Goal: Task Accomplishment & Management: Use online tool/utility

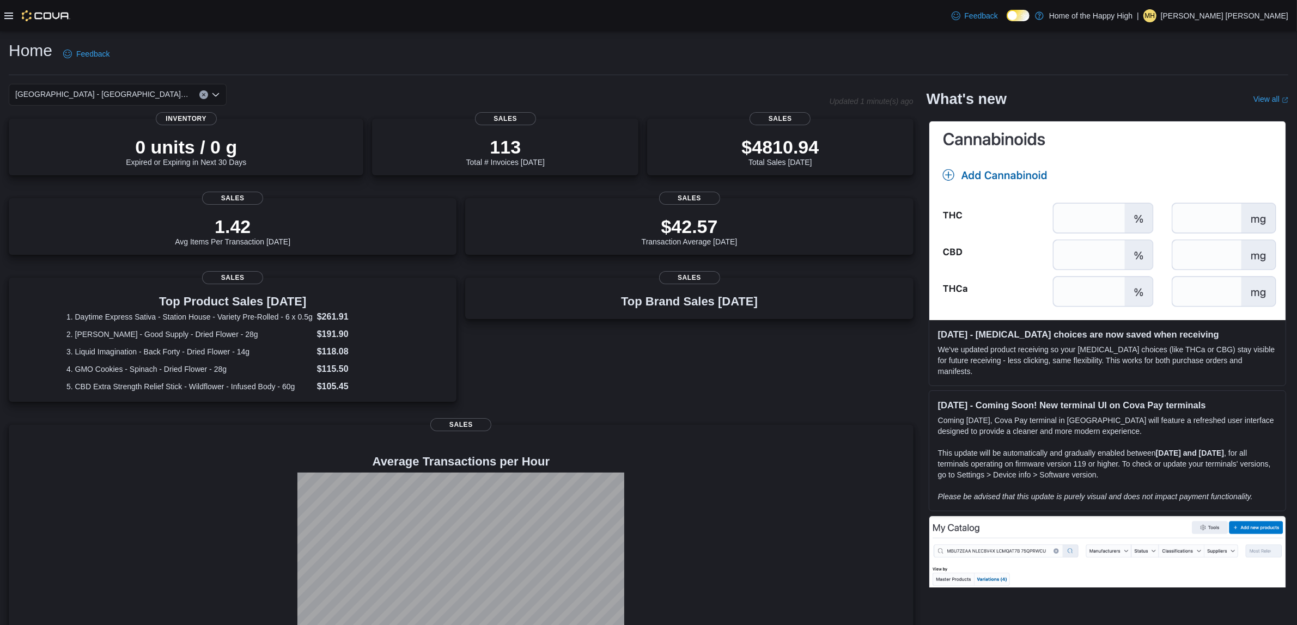
click at [6, 14] on icon at bounding box center [8, 15] width 9 height 9
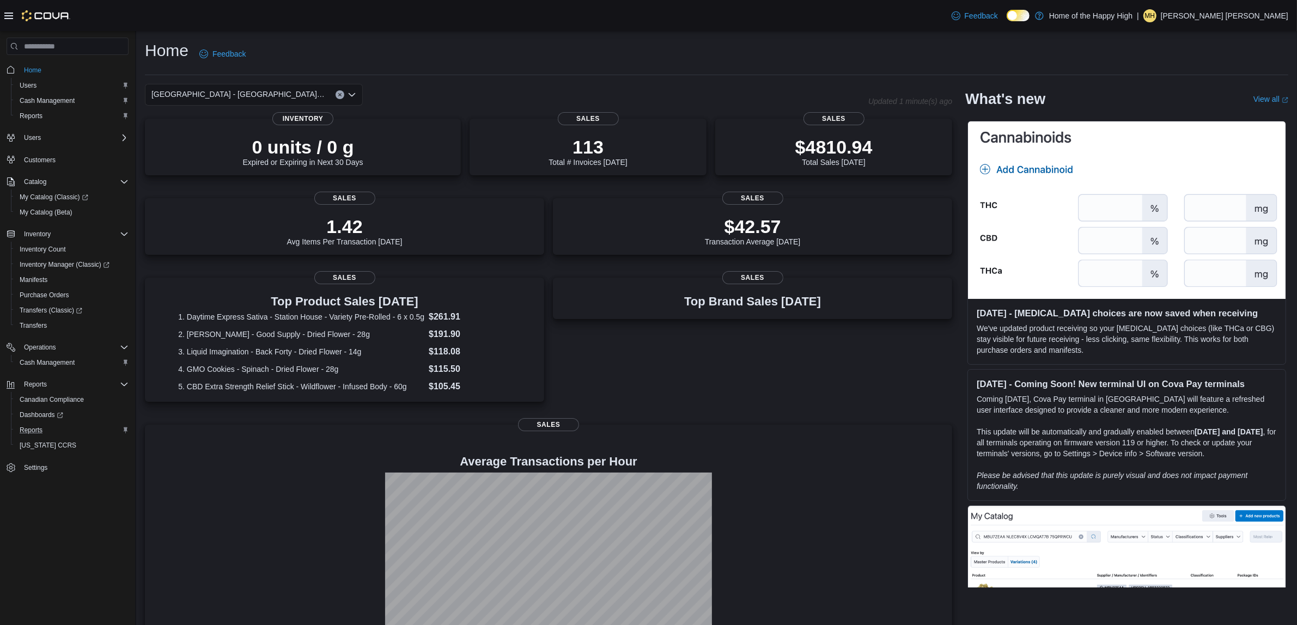
click at [53, 429] on div "Reports" at bounding box center [71, 430] width 113 height 13
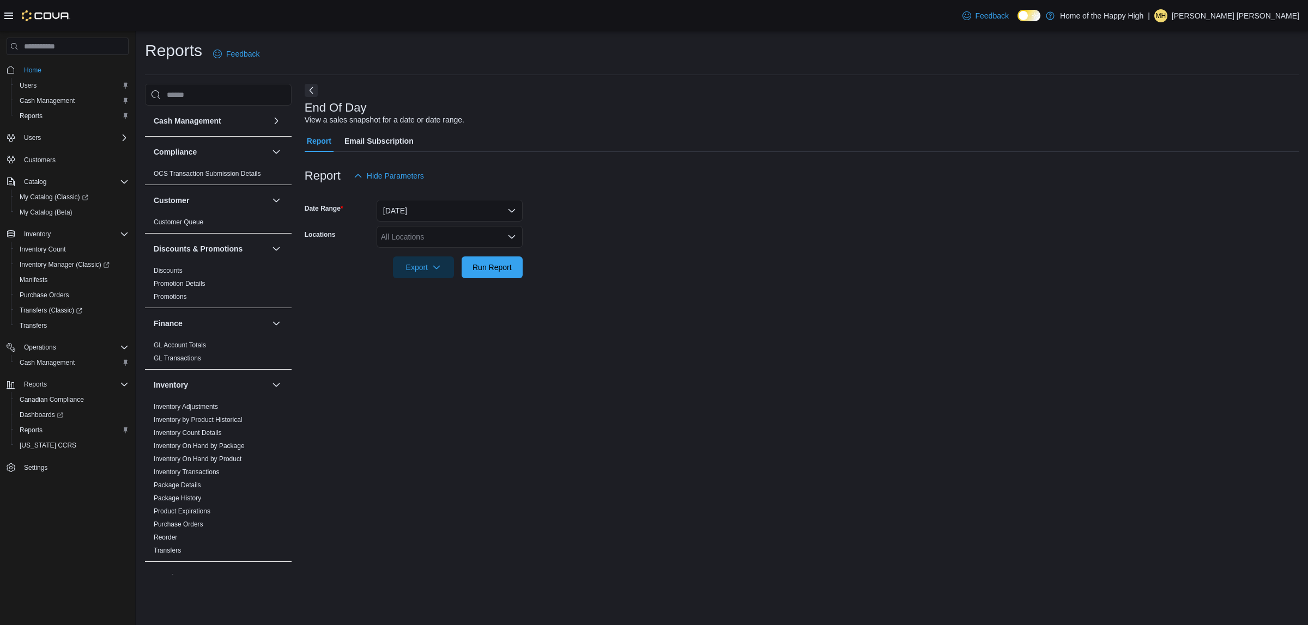
click at [431, 228] on div "All Locations" at bounding box center [449, 237] width 146 height 22
type input "**"
click at [477, 255] on span "[GEOGRAPHIC_DATA] - [GEOGRAPHIC_DATA] - Fire & Flower" at bounding box center [531, 255] width 218 height 11
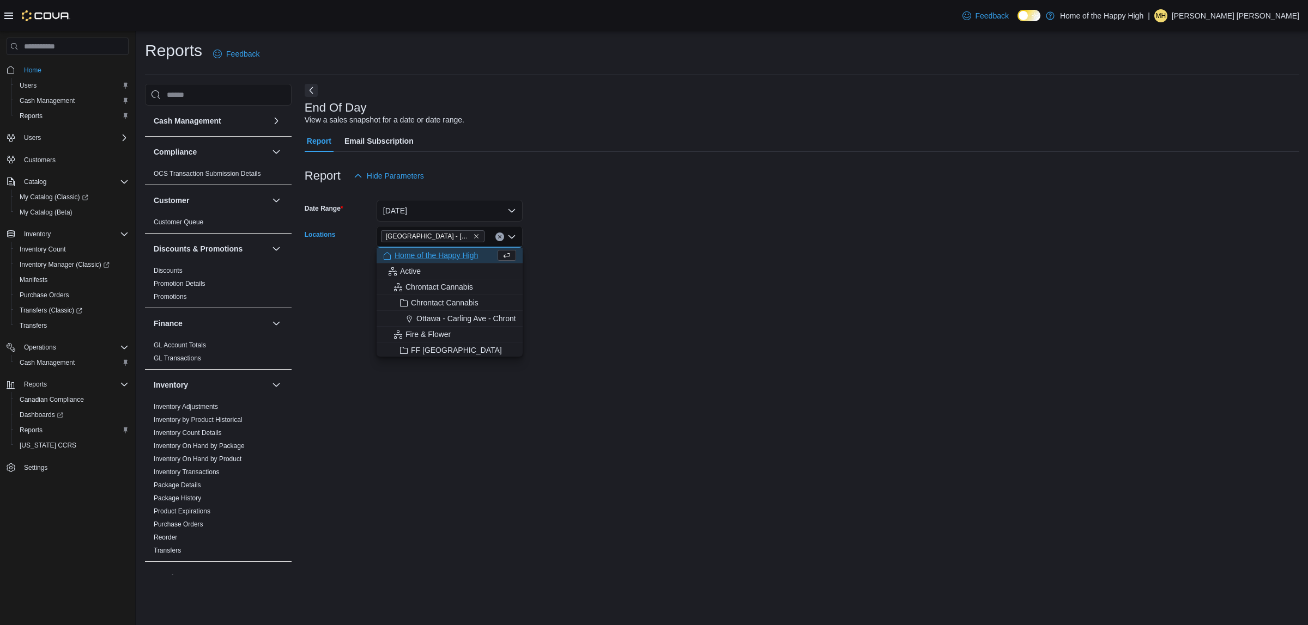
click at [695, 274] on form "Date Range [DATE] Locations [GEOGRAPHIC_DATA] - [GEOGRAPHIC_DATA] - Fire & Flow…" at bounding box center [802, 233] width 994 height 92
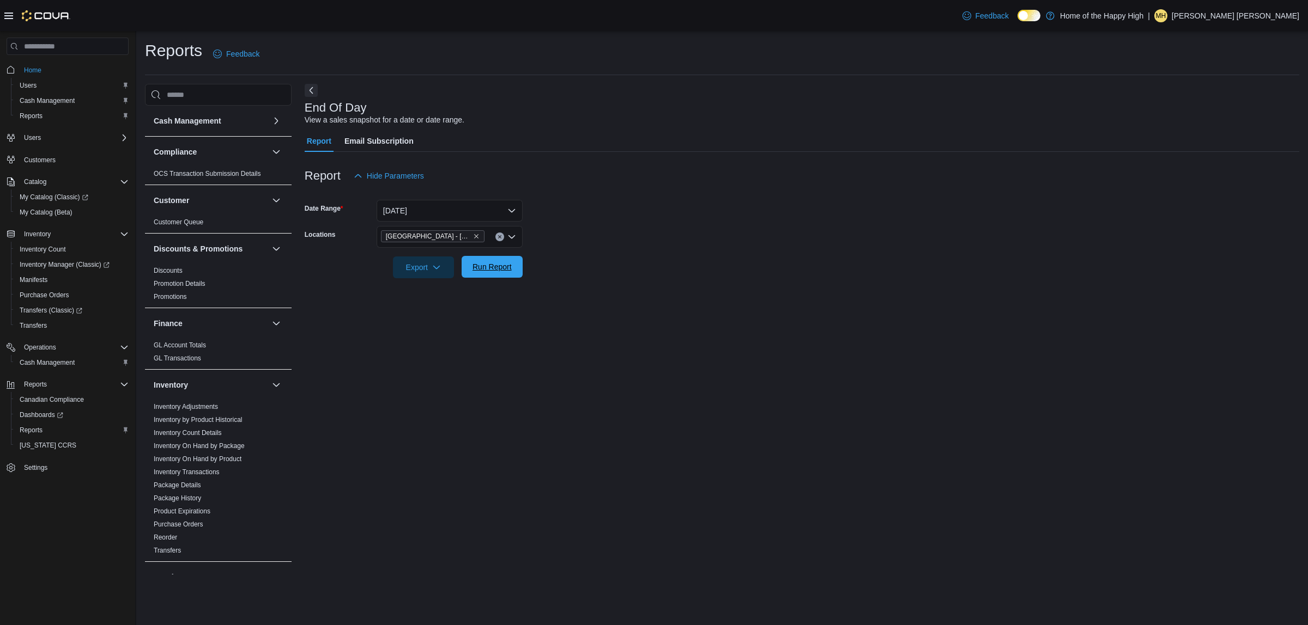
click at [488, 260] on span "Run Report" at bounding box center [492, 267] width 48 height 22
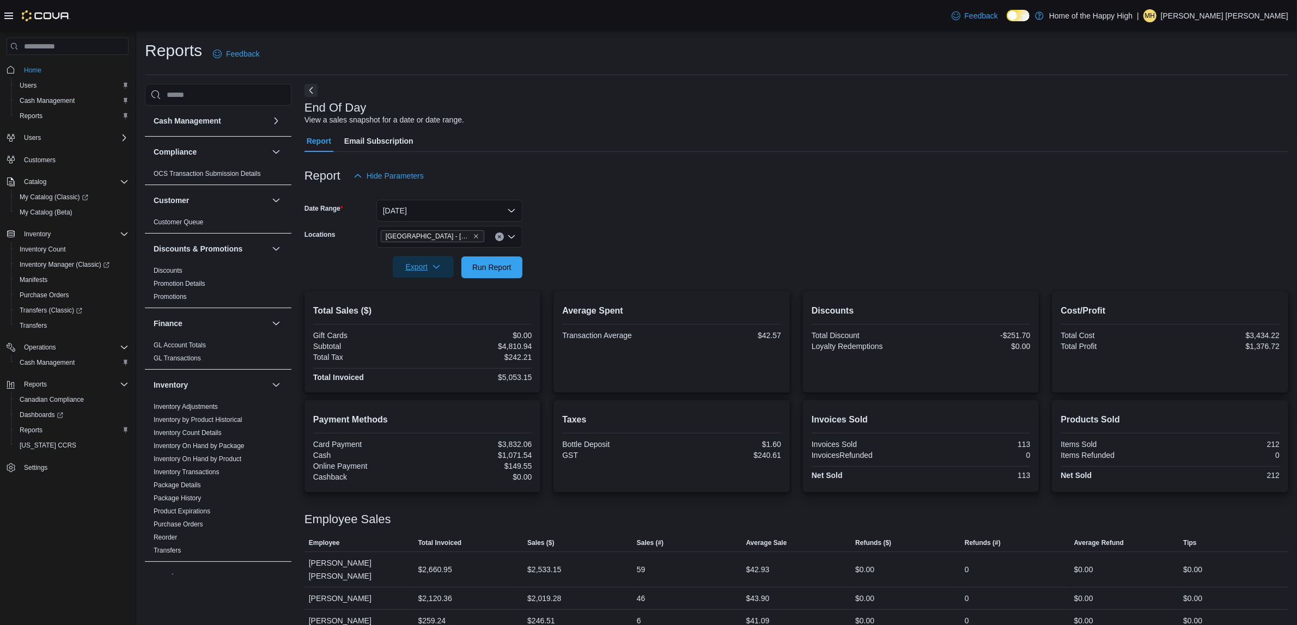
click at [431, 260] on span "Export" at bounding box center [423, 267] width 48 height 22
click at [424, 309] on span "Export to Pdf" at bounding box center [424, 311] width 49 height 9
